Goal: Information Seeking & Learning: Find specific fact

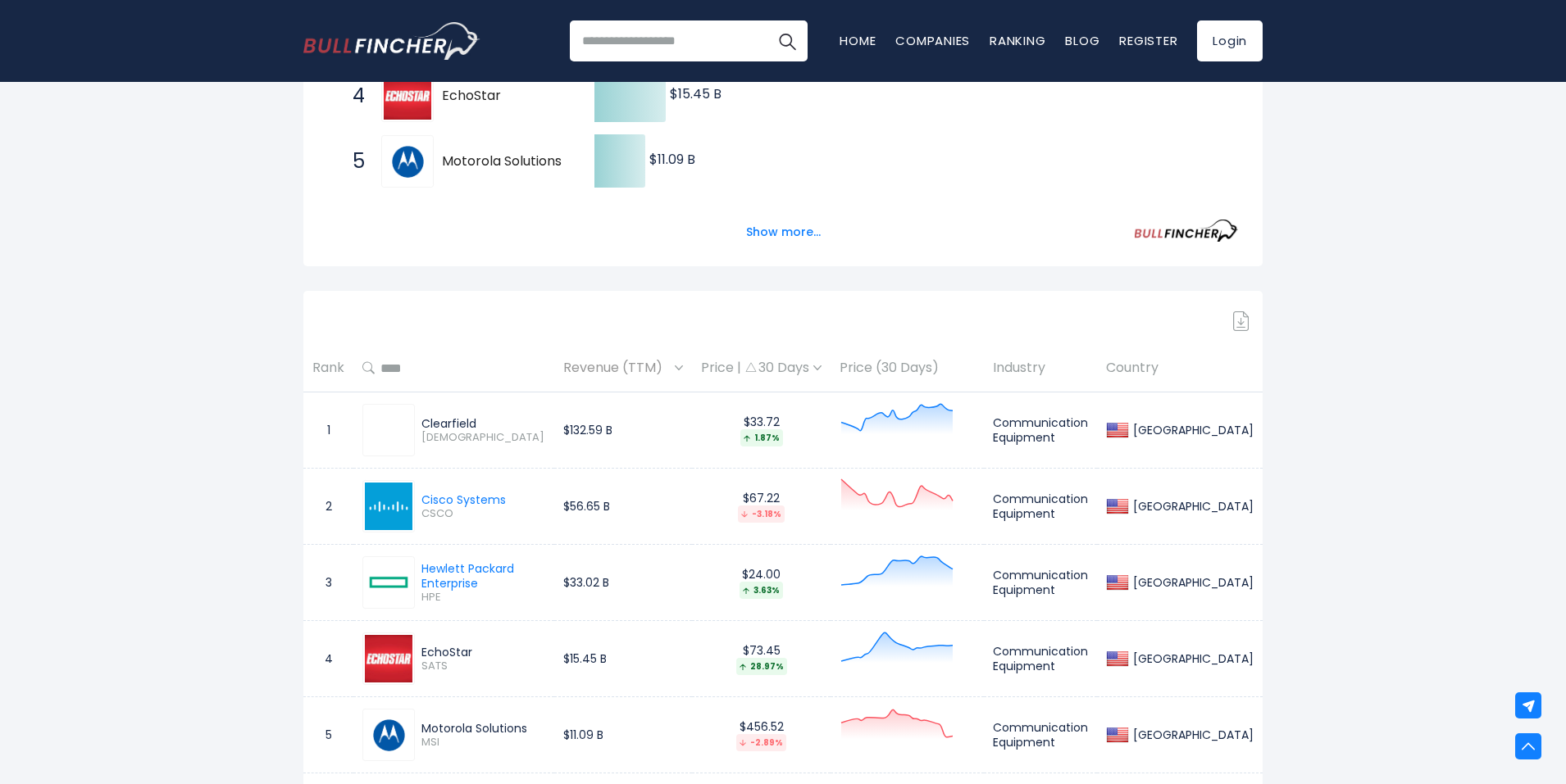
drag, startPoint x: 466, startPoint y: 451, endPoint x: 417, endPoint y: 421, distance: 57.5
click at [417, 421] on div "Clearfield CLFD" at bounding box center [453, 430] width 183 height 53
copy div "Clearfield CLFD"
drag, startPoint x: 523, startPoint y: 506, endPoint x: 425, endPoint y: 503, distance: 98.0
click at [425, 503] on div "Cisco Systems CSCO" at bounding box center [453, 507] width 183 height 53
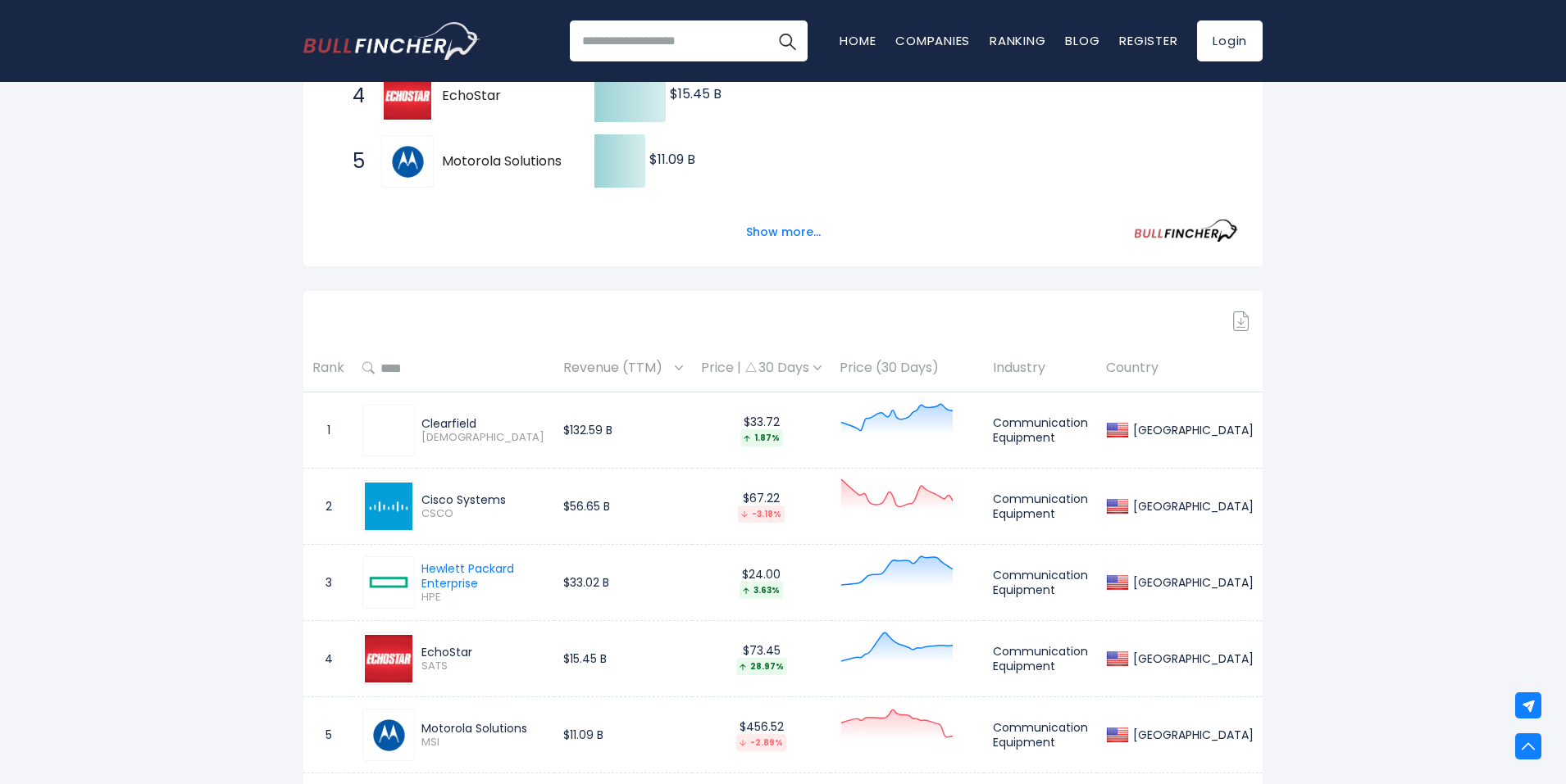
copy div "Cisco Systems"
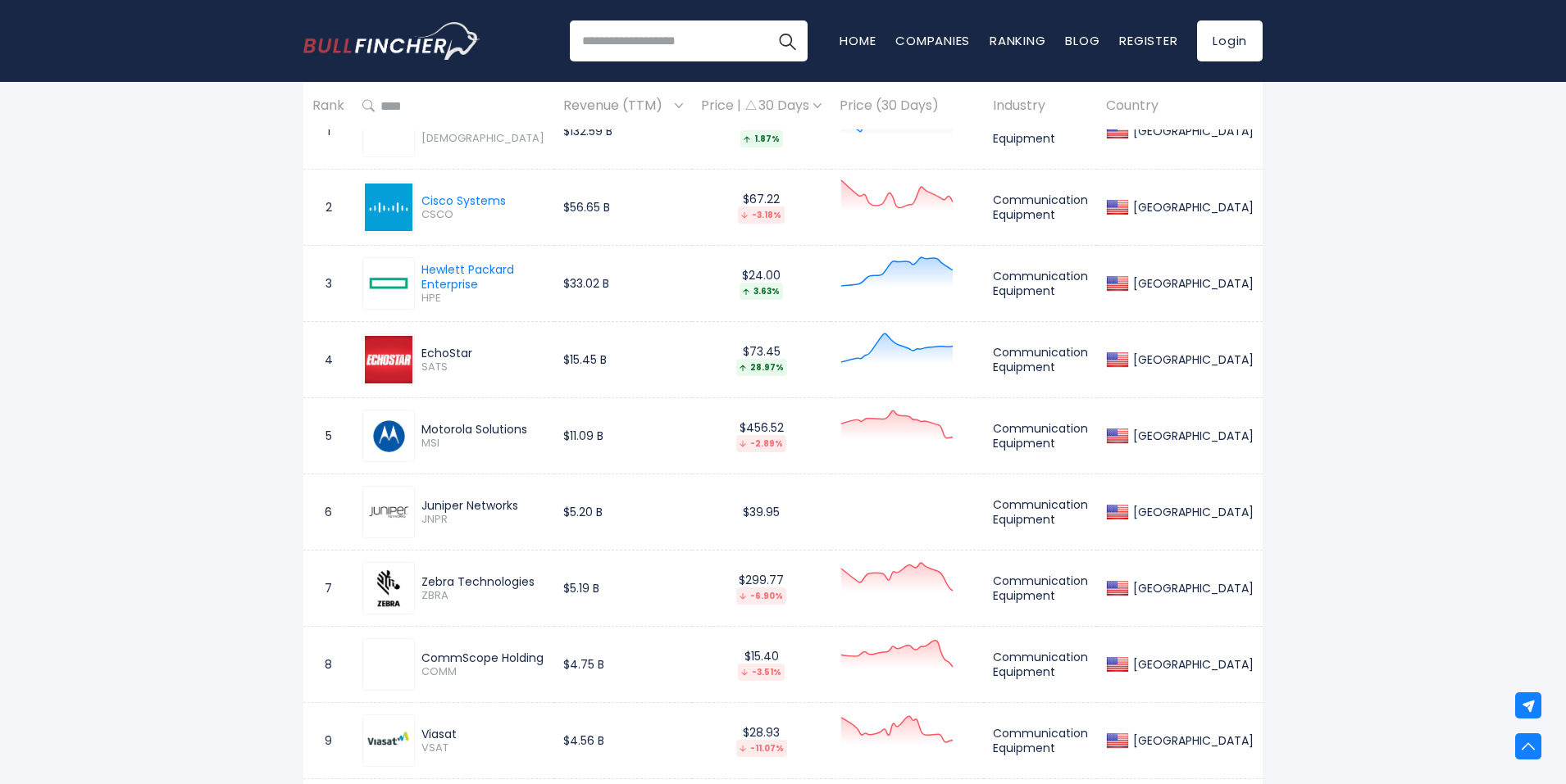
scroll to position [873, 0]
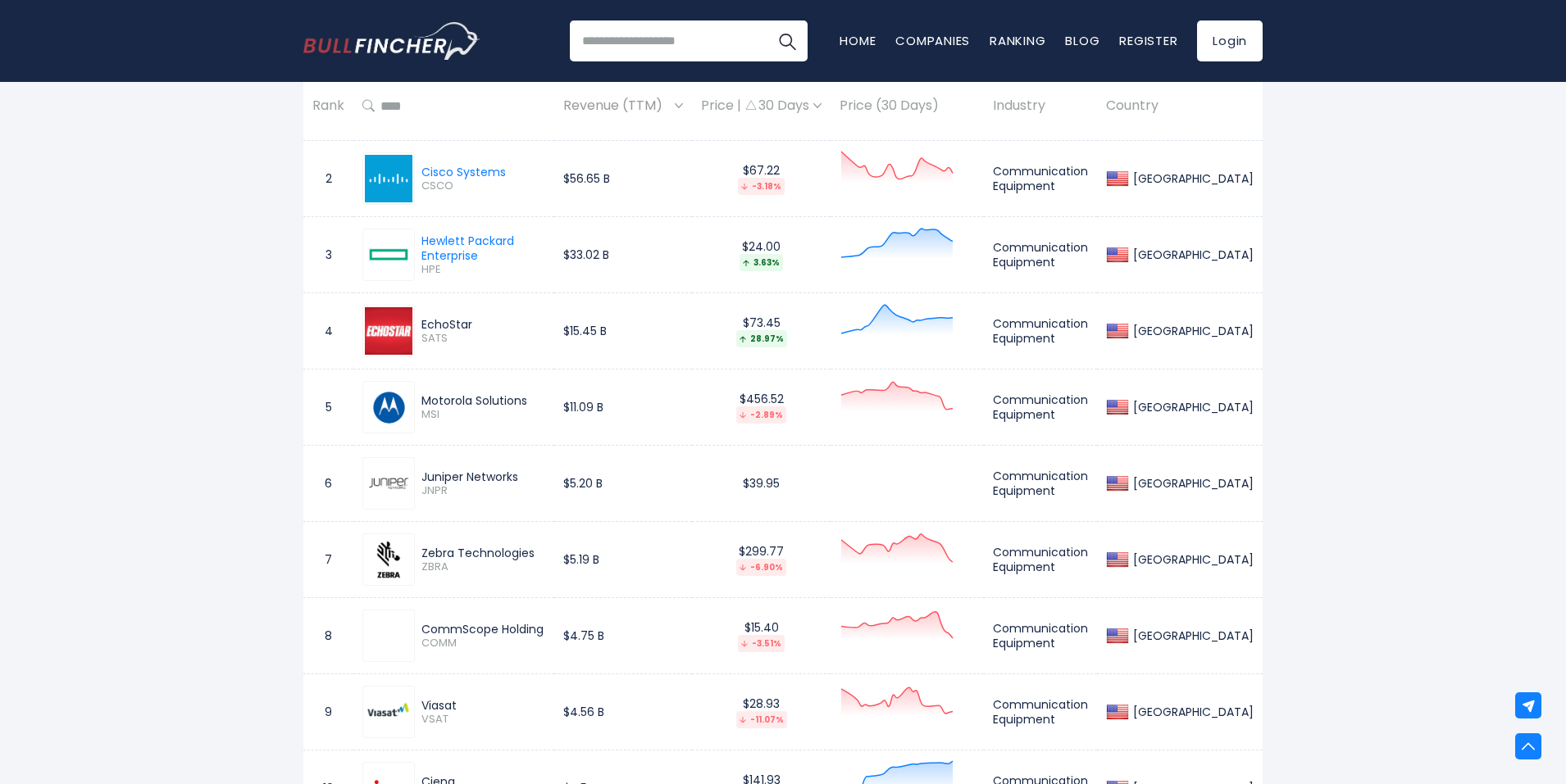
drag, startPoint x: 504, startPoint y: 321, endPoint x: 419, endPoint y: 318, distance: 85.1
click at [419, 318] on div "EchoStar SATS" at bounding box center [480, 331] width 130 height 28
copy div "EchoStar"
drag, startPoint x: 541, startPoint y: 401, endPoint x: 427, endPoint y: 395, distance: 114.2
click at [427, 395] on div "Motorola Solutions" at bounding box center [483, 401] width 124 height 15
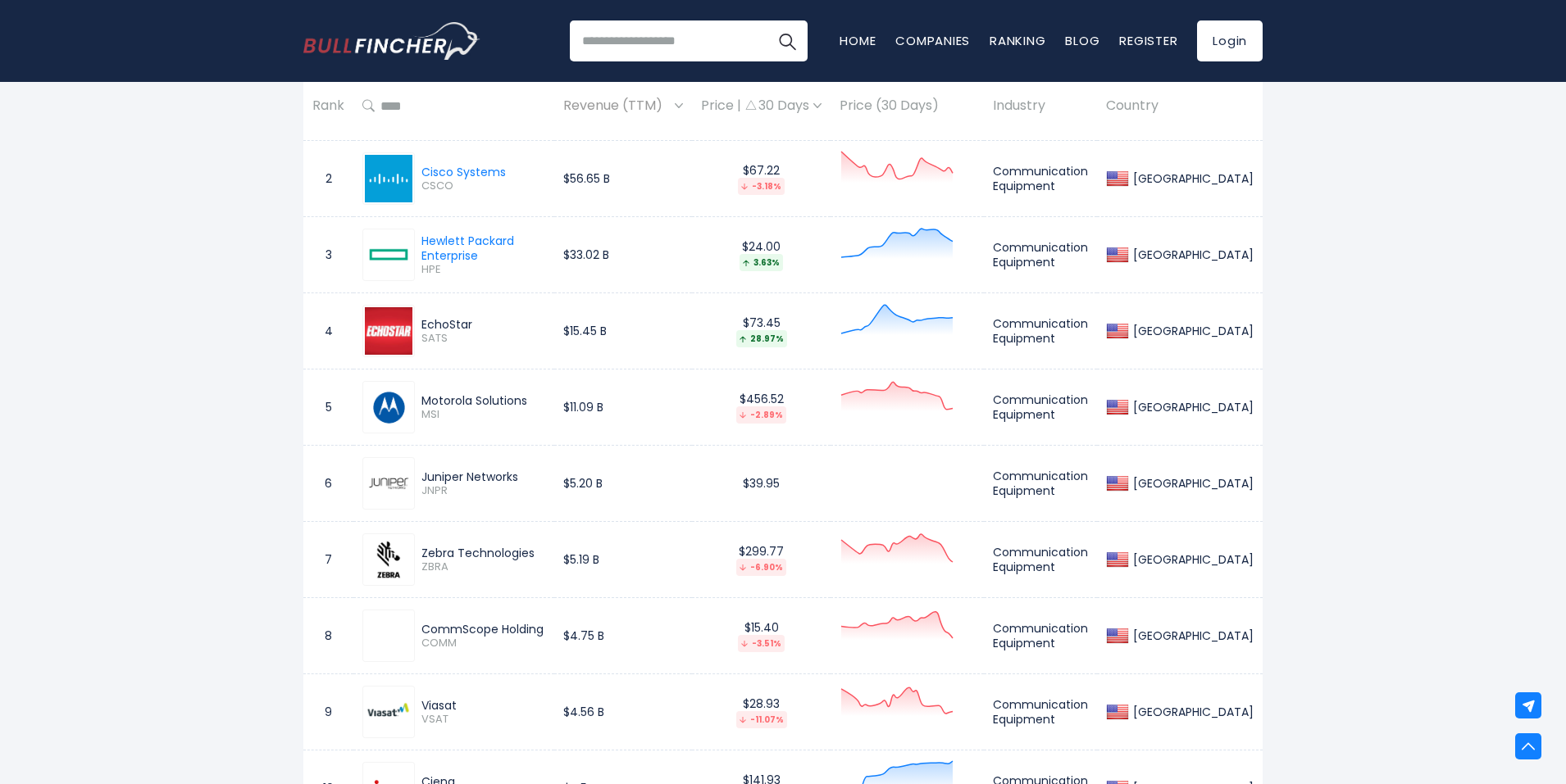
copy div "Motorola Solutions"
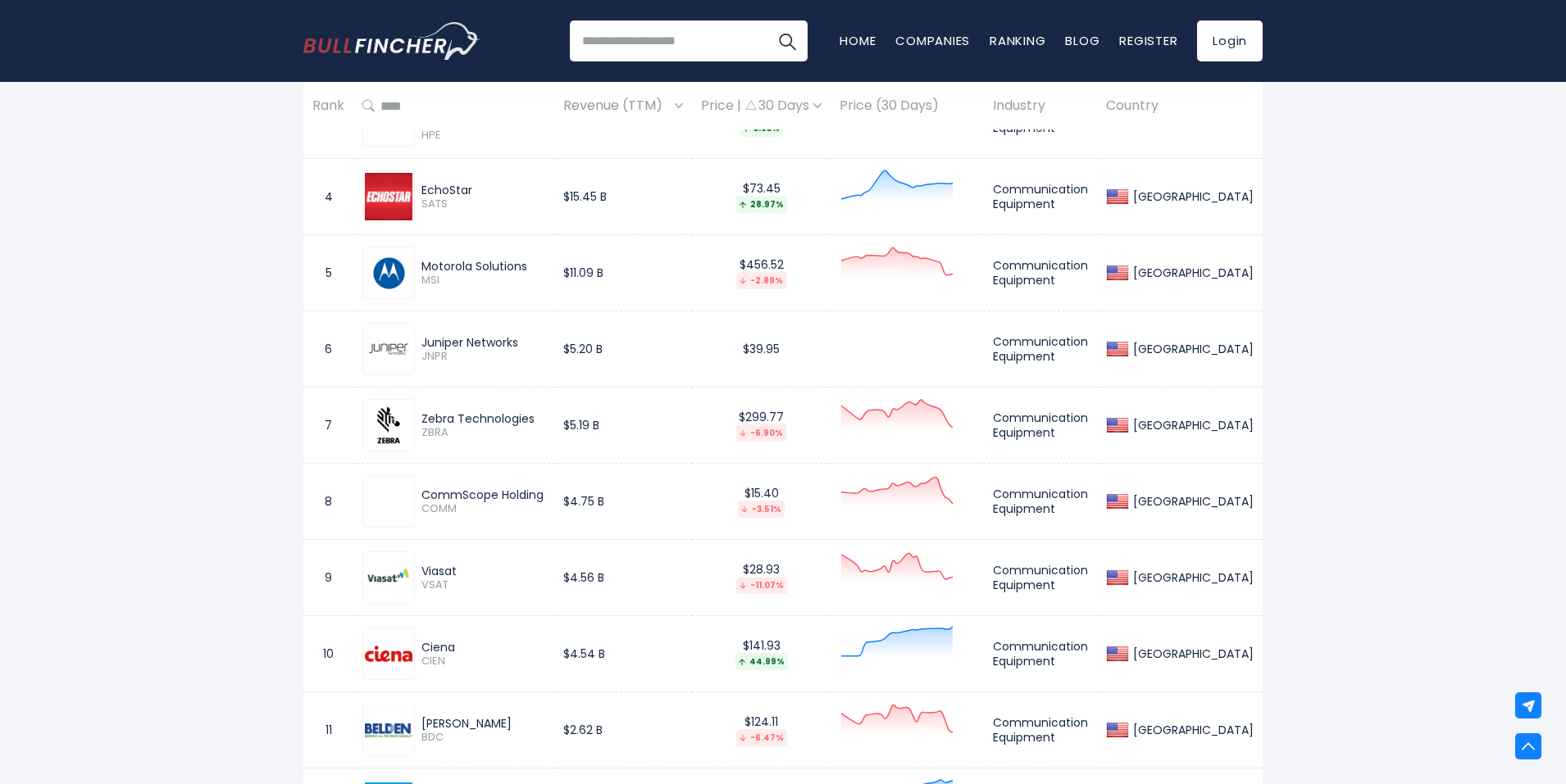
scroll to position [1448, 0]
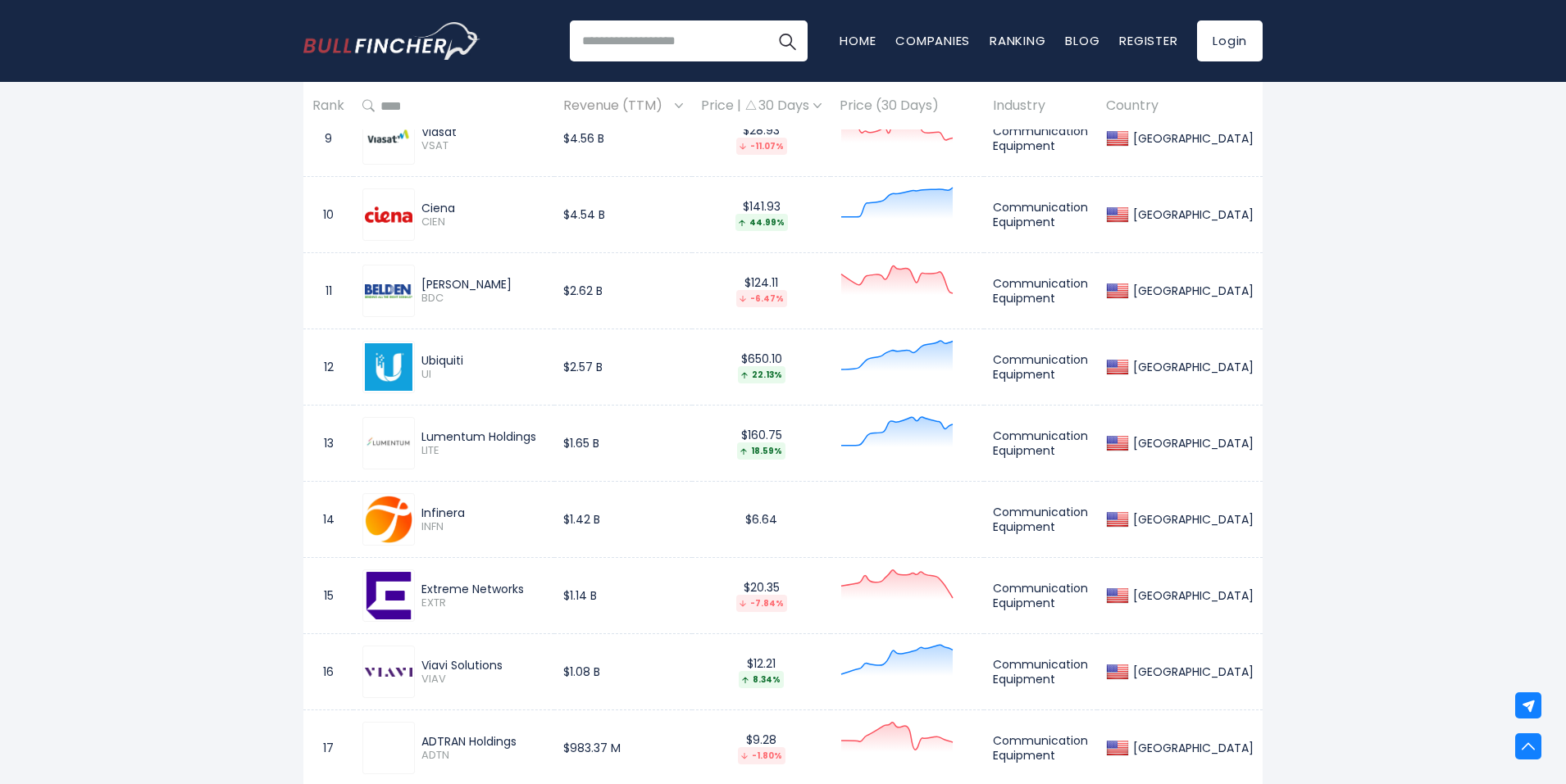
drag, startPoint x: 474, startPoint y: 358, endPoint x: 418, endPoint y: 359, distance: 56.0
click at [418, 359] on div "Ubiquiti UI" at bounding box center [480, 367] width 130 height 28
copy div "Ubiquiti"
